Goal: Task Accomplishment & Management: Manage account settings

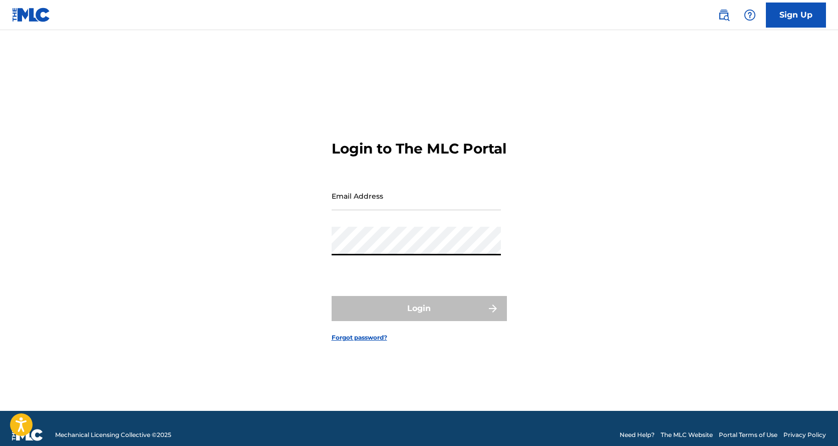
type input "[EMAIL_ADDRESS][DOMAIN_NAME]"
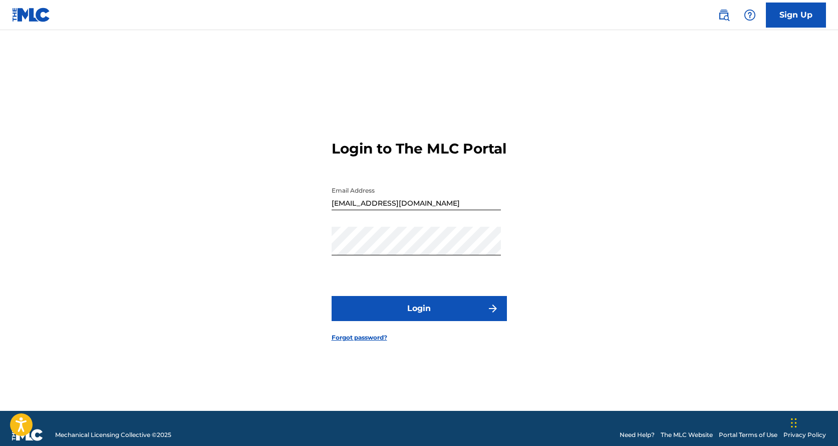
click at [419, 309] on button "Login" at bounding box center [419, 308] width 175 height 25
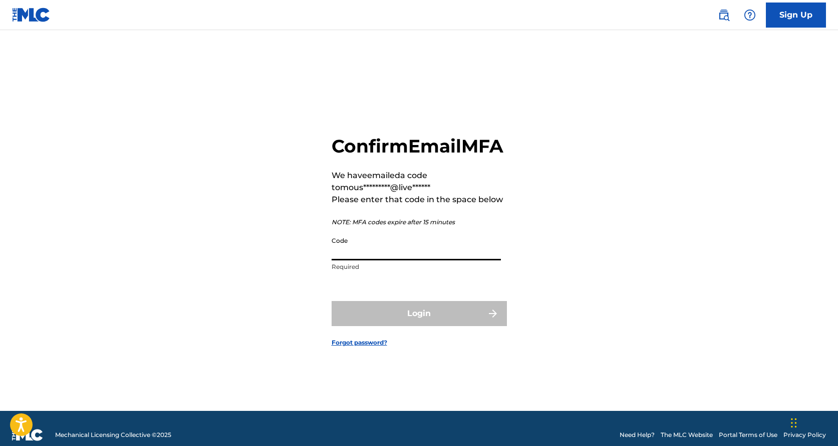
click at [372, 260] on input "Code" at bounding box center [416, 246] width 169 height 29
paste input "569938"
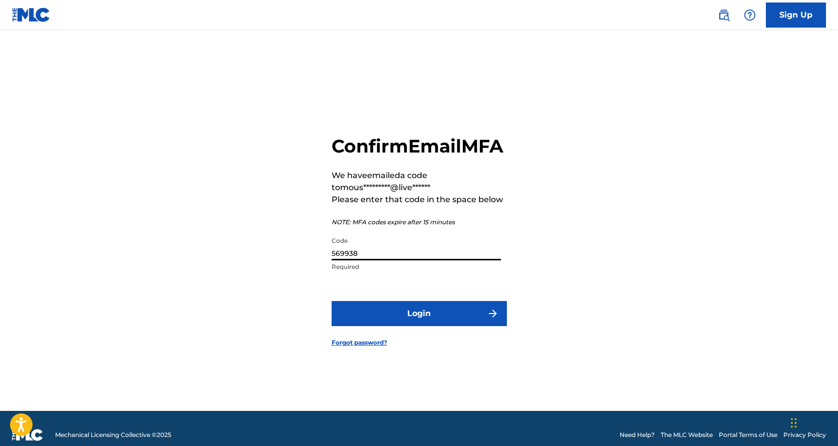
type input "569938"
click at [419, 325] on button "Login" at bounding box center [419, 313] width 175 height 25
